Goal: Transaction & Acquisition: Purchase product/service

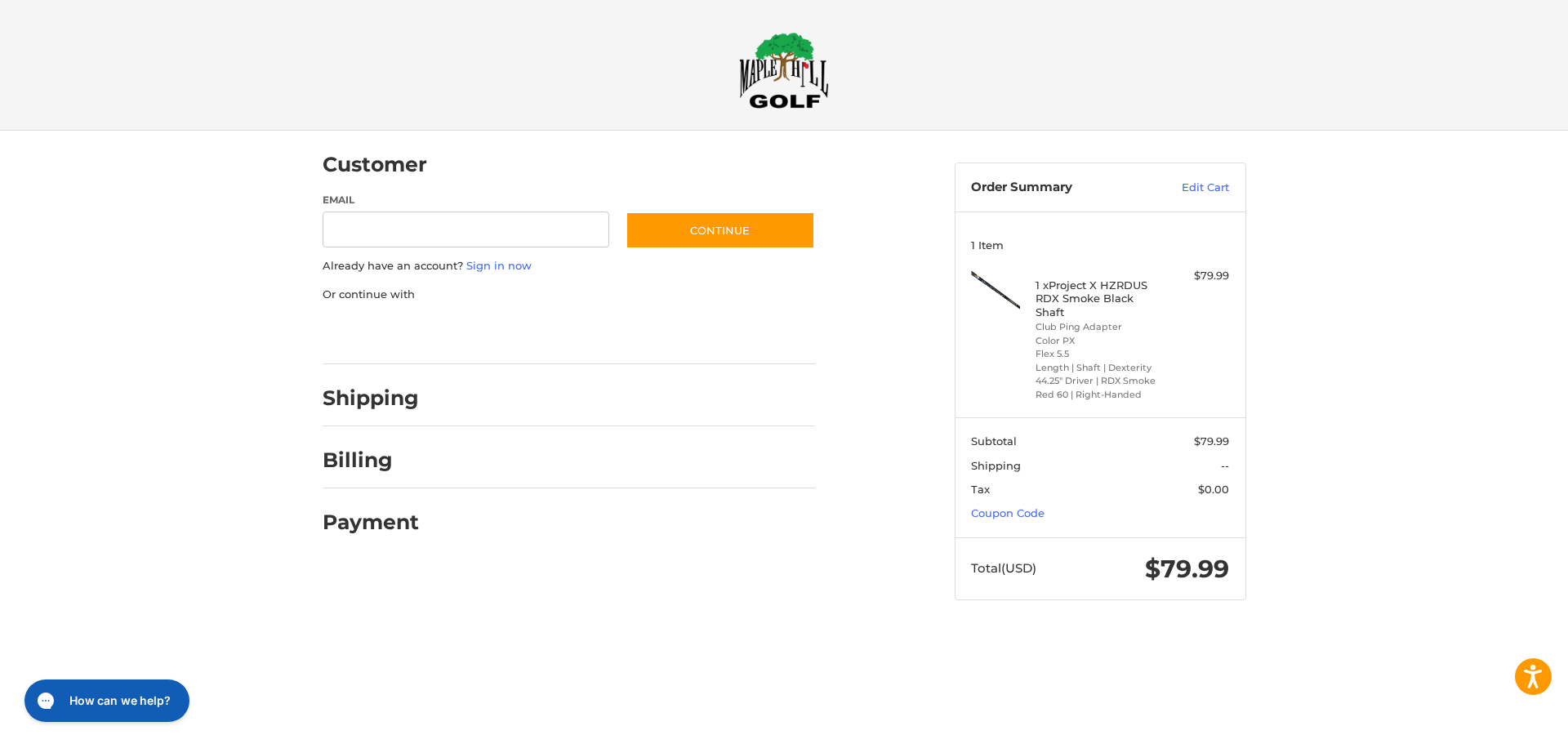
click at [1384, 632] on div at bounding box center [784, 632] width 1568 height 0
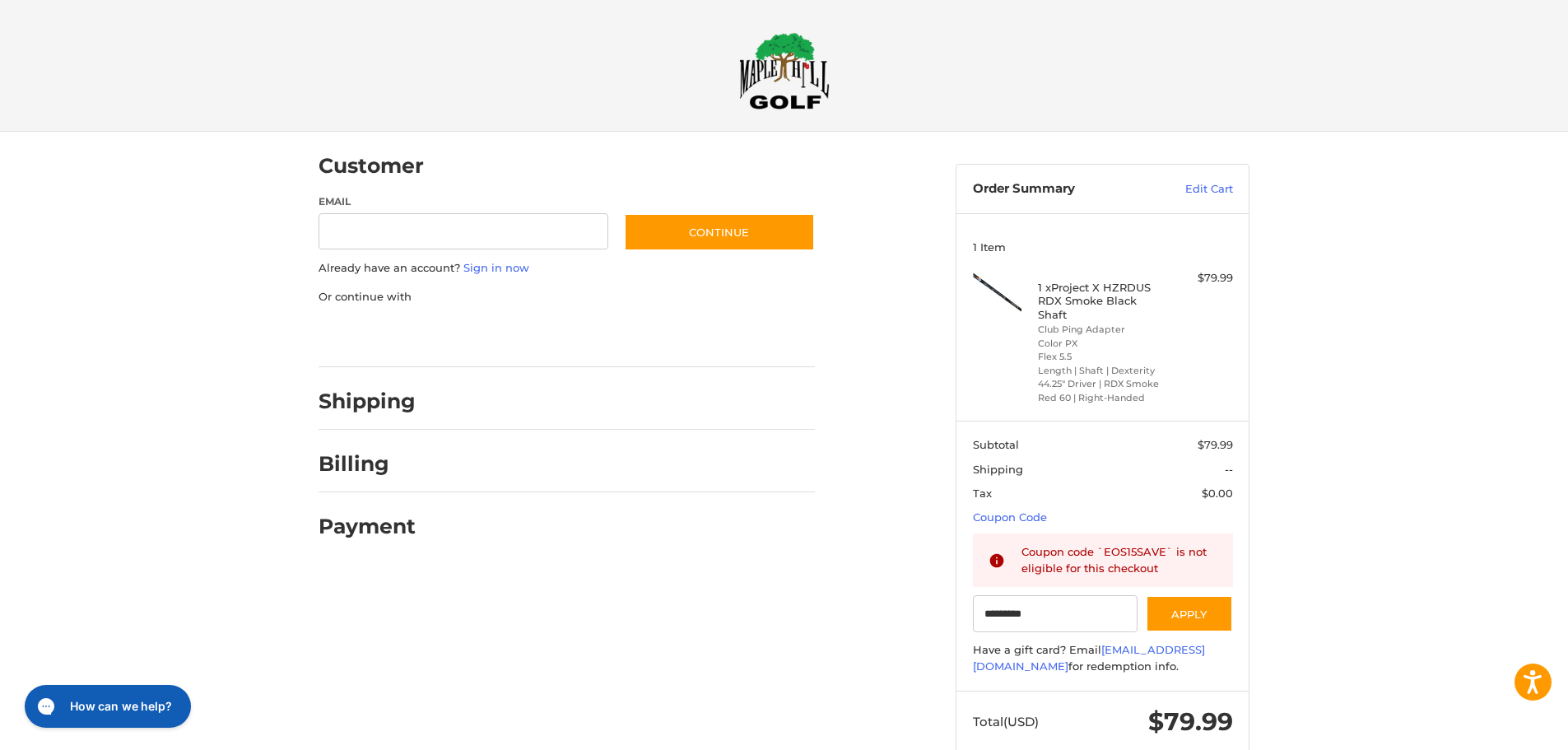
drag, startPoint x: 1053, startPoint y: 612, endPoint x: 805, endPoint y: 616, distance: 248.0
click at [805, 616] on div "Customer Guest Customer Email Subscribe to our newsletter. Continue Already hav…" at bounding box center [784, 459] width 987 height 654
type input "******"
drag, startPoint x: 1055, startPoint y: 285, endPoint x: 1139, endPoint y: 301, distance: 85.5
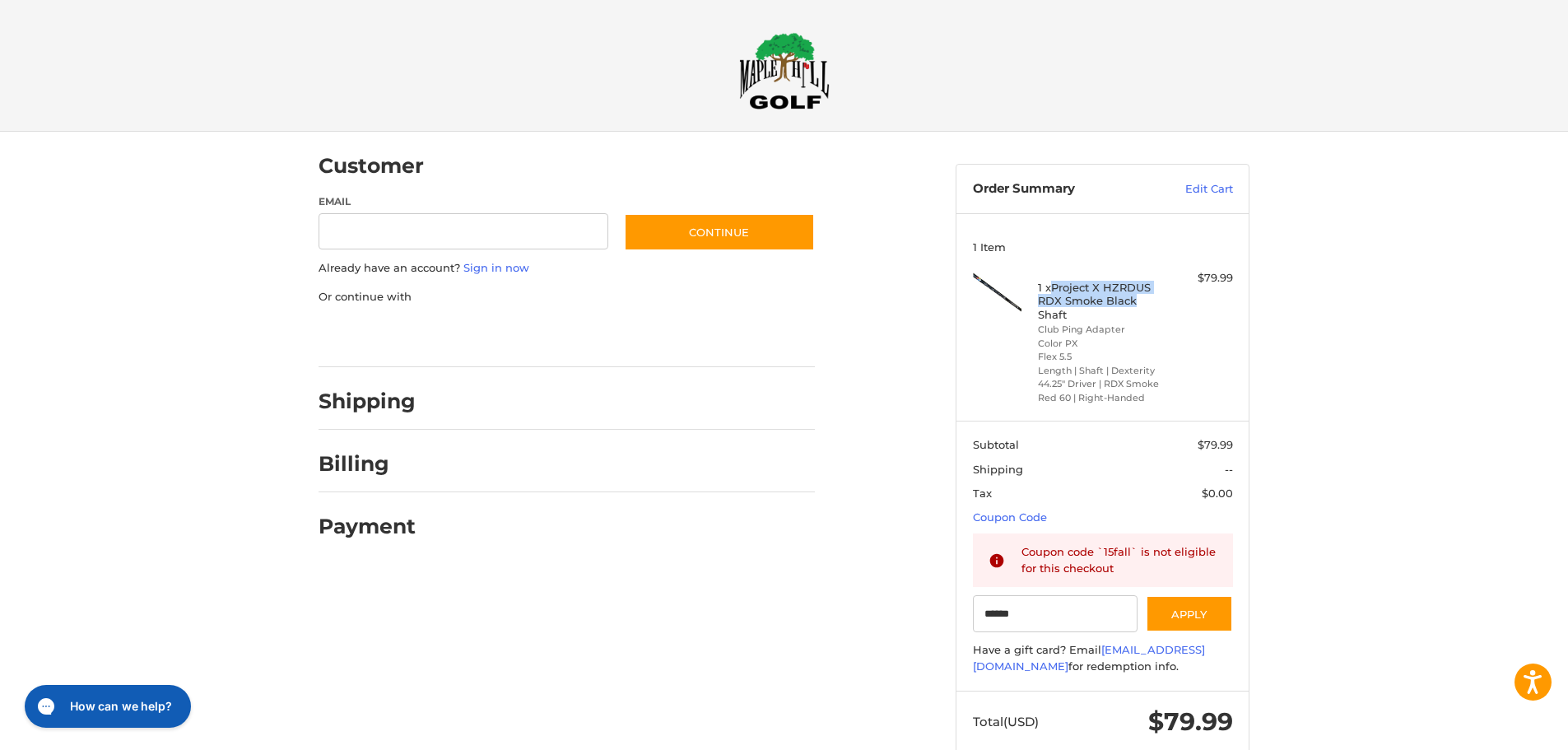
click at [1139, 301] on h4 "1 x Project X HZRDUS RDX Smoke Black Shaft" at bounding box center [1100, 300] width 126 height 40
click at [805, 78] on img at bounding box center [784, 70] width 91 height 78
